Goal: Task Accomplishment & Management: Manage account settings

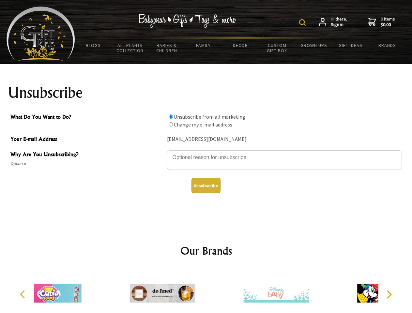
click at [303, 23] on img at bounding box center [302, 22] width 7 height 7
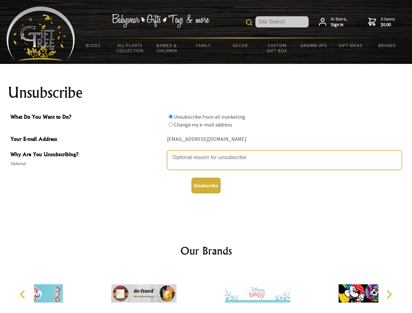
click at [206, 153] on textarea "Why Are You Unsubscribing?" at bounding box center [284, 160] width 235 height 20
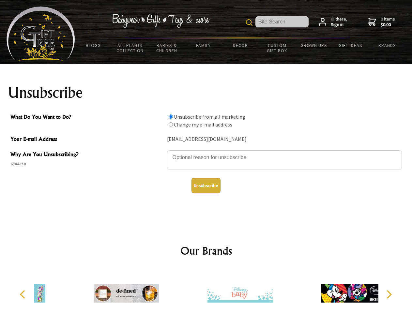
click at [171, 116] on input "What Do You Want to Do?" at bounding box center [171, 116] width 4 height 4
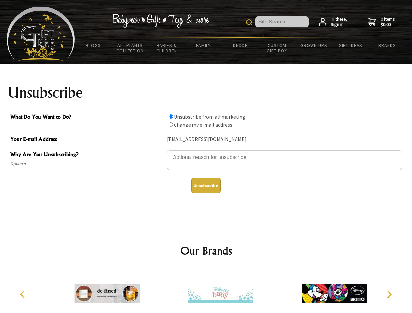
click at [171, 124] on input "What Do You Want to Do?" at bounding box center [171, 124] width 4 height 4
radio input "true"
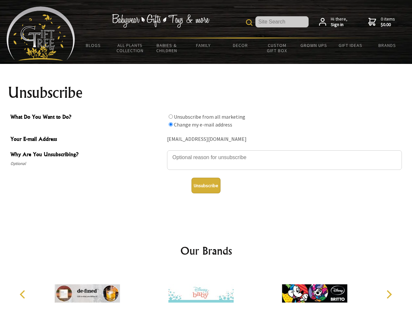
click at [206, 186] on button "Unsubscribe" at bounding box center [205, 186] width 29 height 16
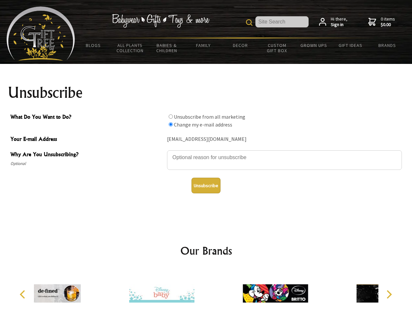
click at [206, 291] on div at bounding box center [162, 294] width 114 height 51
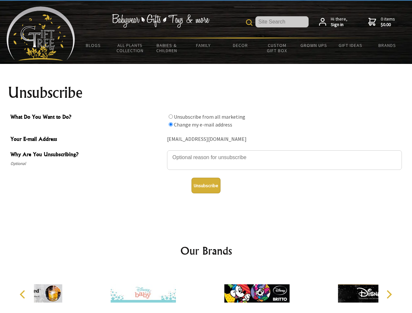
click at [23, 295] on icon "Previous" at bounding box center [23, 294] width 8 height 8
click at [389, 295] on icon "Next" at bounding box center [388, 294] width 8 height 8
